Goal: Submit feedback/report problem

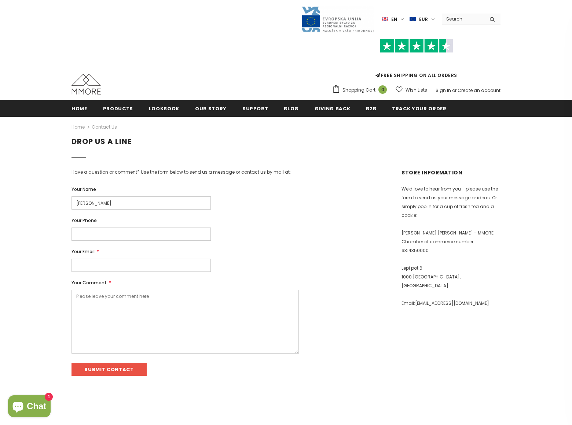
type input "[PERSON_NAME]"
type input "8054002077"
type input "[PERSON_NAME][EMAIL_ADDRESS][PERSON_NAME][DOMAIN_NAME]"
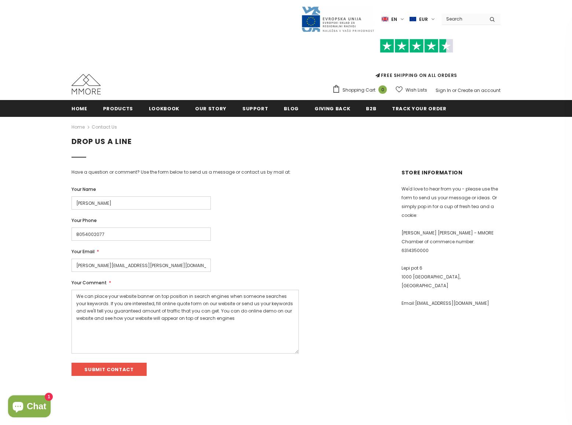
type textarea "We can place your website banner on top position in search engines when someone…"
